Goal: Task Accomplishment & Management: Complete application form

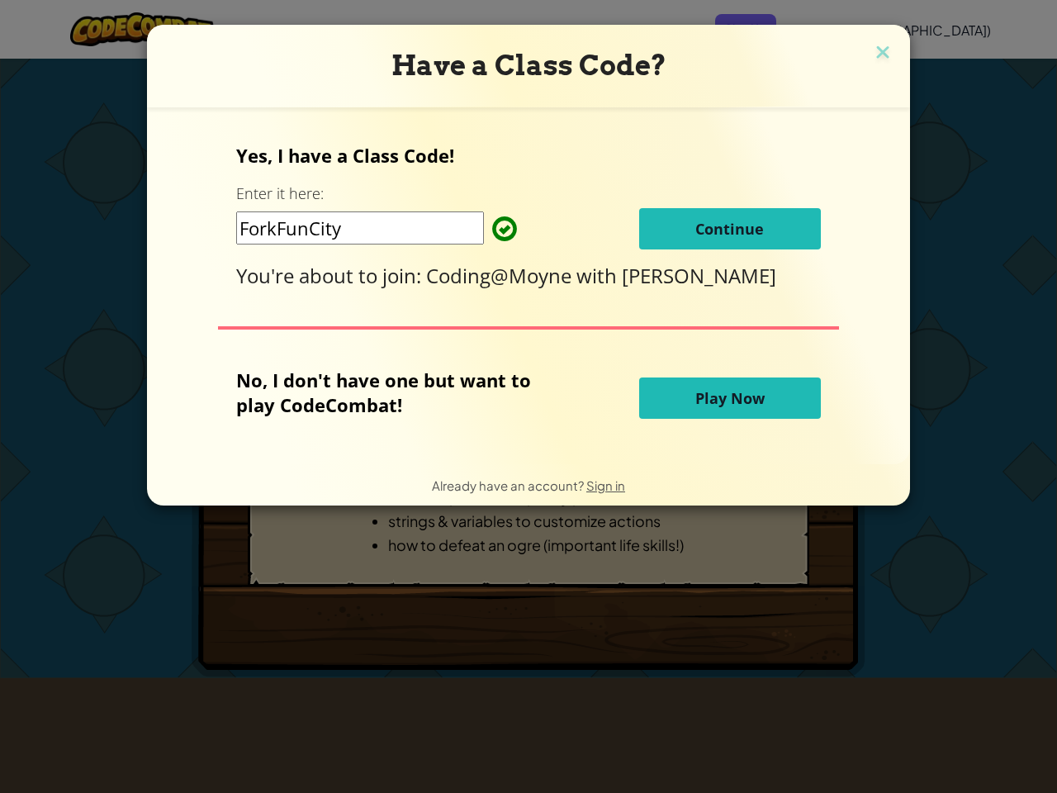
click at [529, 397] on p "No, I don't have one but want to play CodeCombat!" at bounding box center [396, 393] width 320 height 50
click at [529, 286] on span "Coding@Moyne" at bounding box center [501, 275] width 150 height 27
click at [604, 485] on span "Sign in" at bounding box center [606, 486] width 39 height 16
